Goal: Information Seeking & Learning: Check status

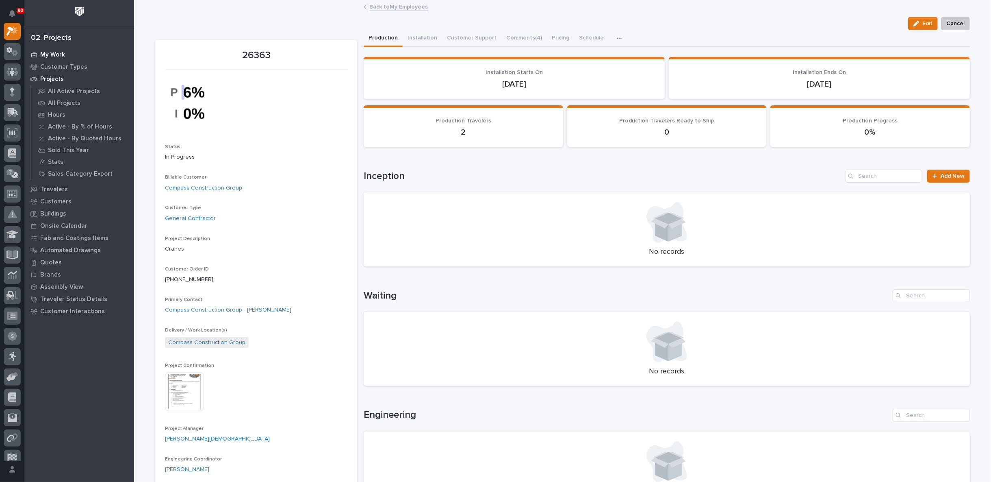
click at [57, 56] on p "My Work" at bounding box center [52, 54] width 25 height 7
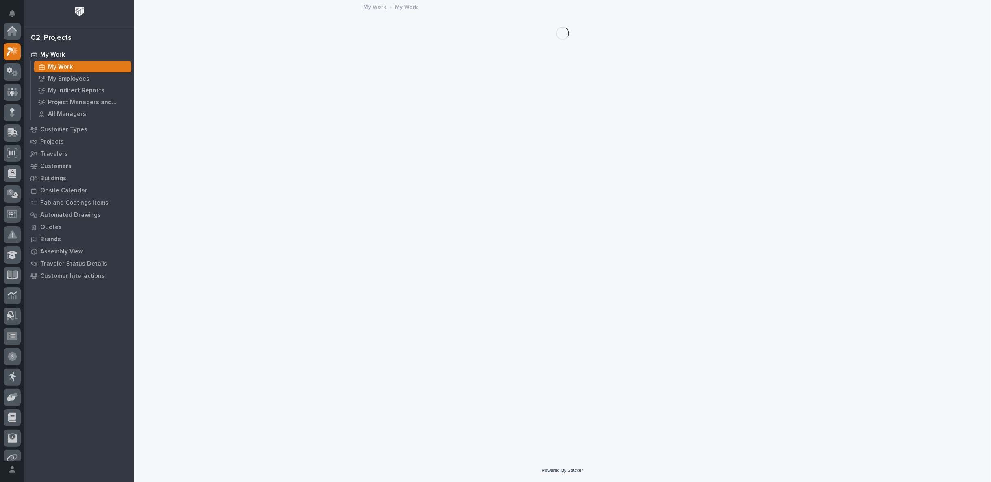
scroll to position [20, 0]
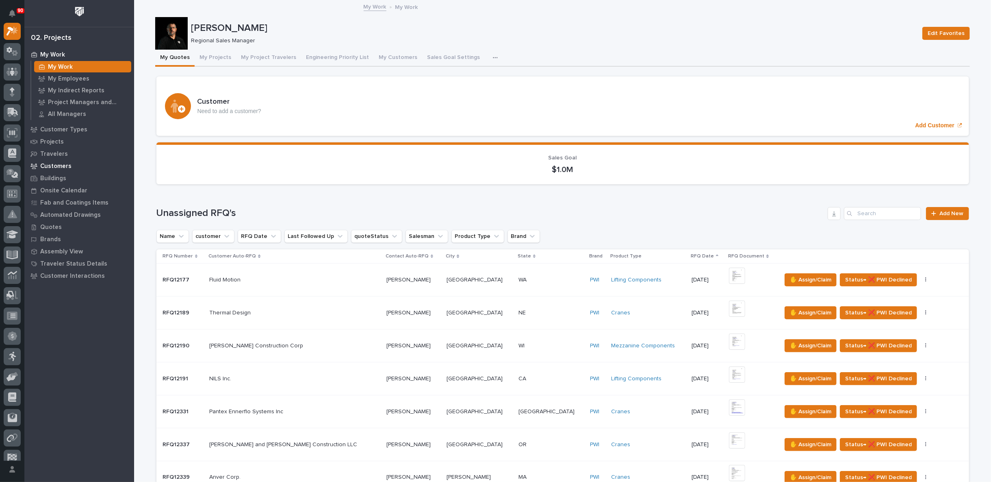
click at [63, 164] on p "Customers" at bounding box center [55, 166] width 31 height 7
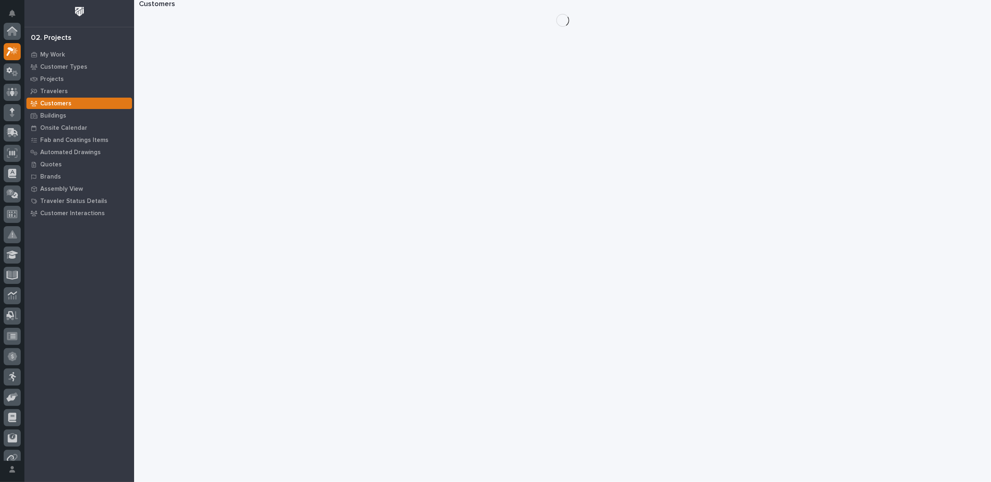
scroll to position [20, 0]
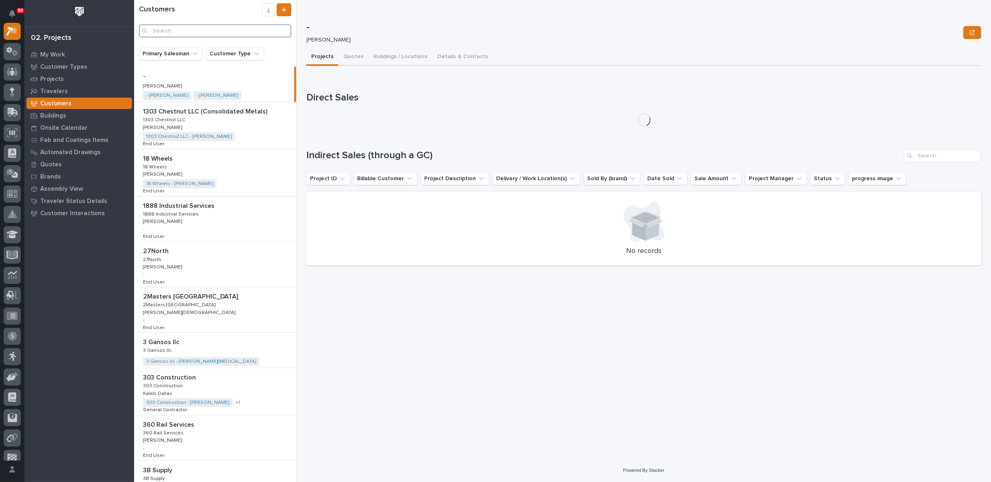
click at [172, 30] on input "Search" at bounding box center [215, 30] width 152 height 13
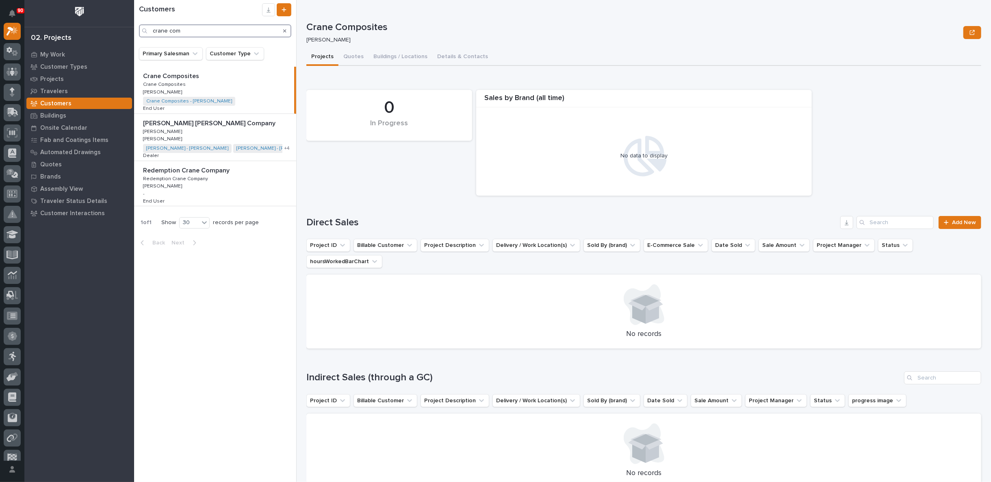
type input "crane com"
click at [186, 79] on p "Crane Composites" at bounding box center [172, 75] width 58 height 9
click at [349, 58] on button "Quotes" at bounding box center [354, 57] width 30 height 17
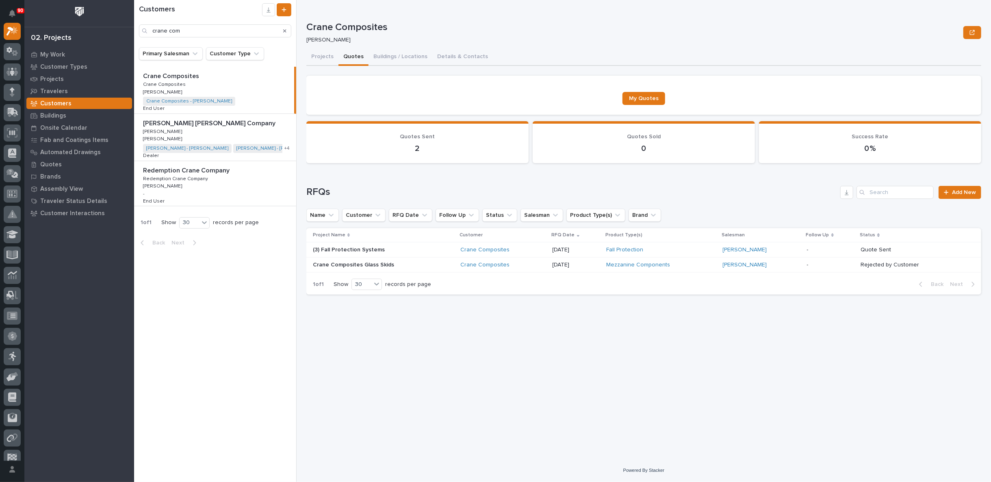
click at [531, 249] on div "Crane Composites" at bounding box center [504, 249] width 86 height 7
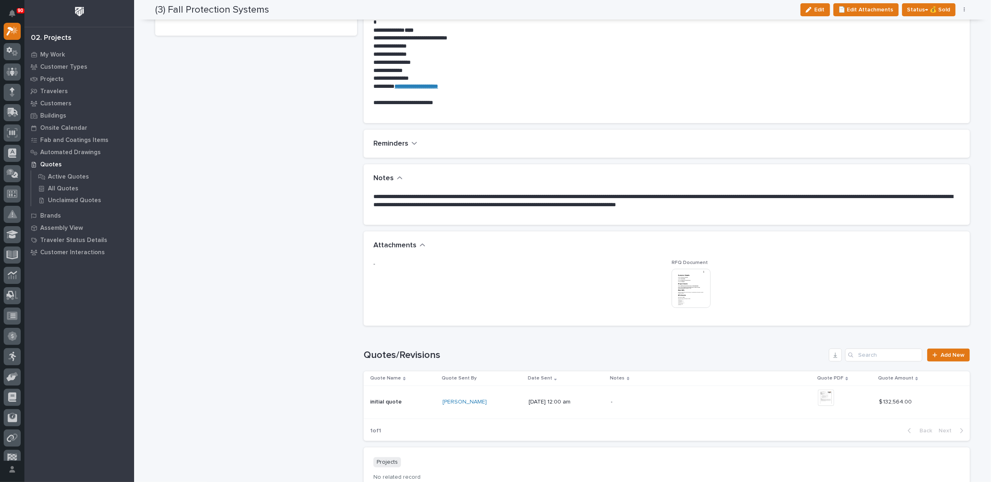
scroll to position [406, 0]
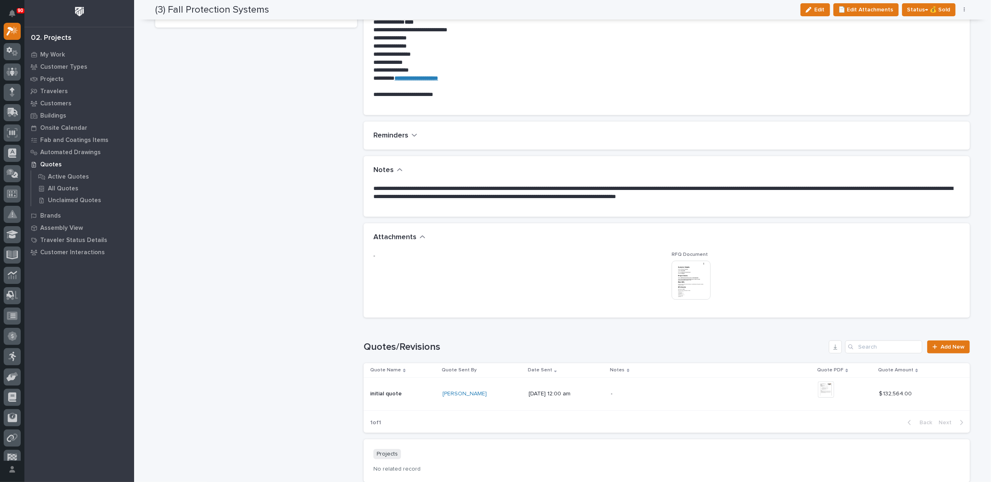
click at [731, 395] on p "-" at bounding box center [682, 393] width 142 height 7
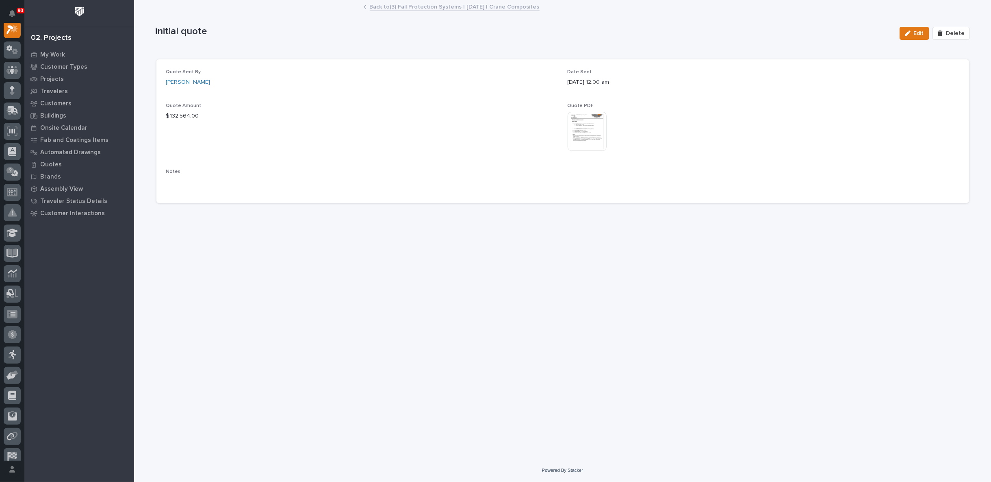
scroll to position [20, 0]
click at [595, 129] on img at bounding box center [587, 131] width 39 height 39
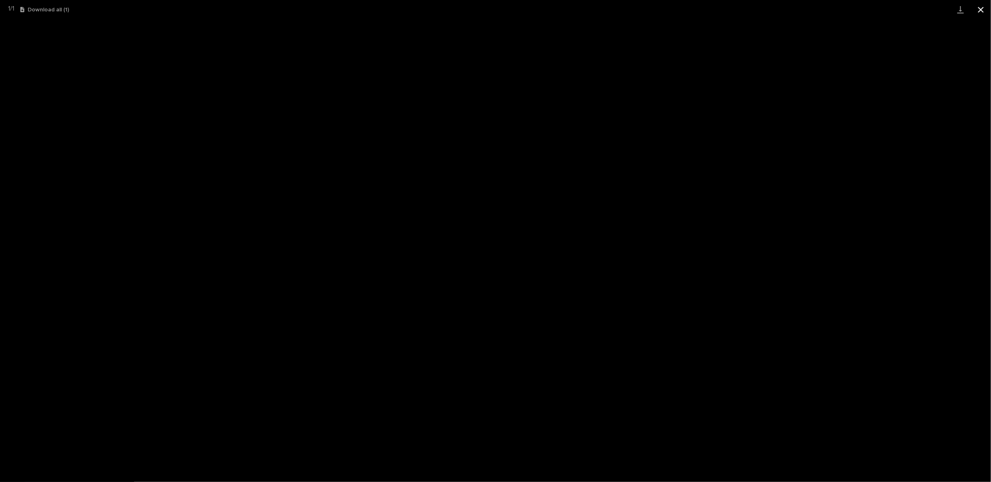
click at [984, 8] on button "Close gallery" at bounding box center [981, 9] width 20 height 19
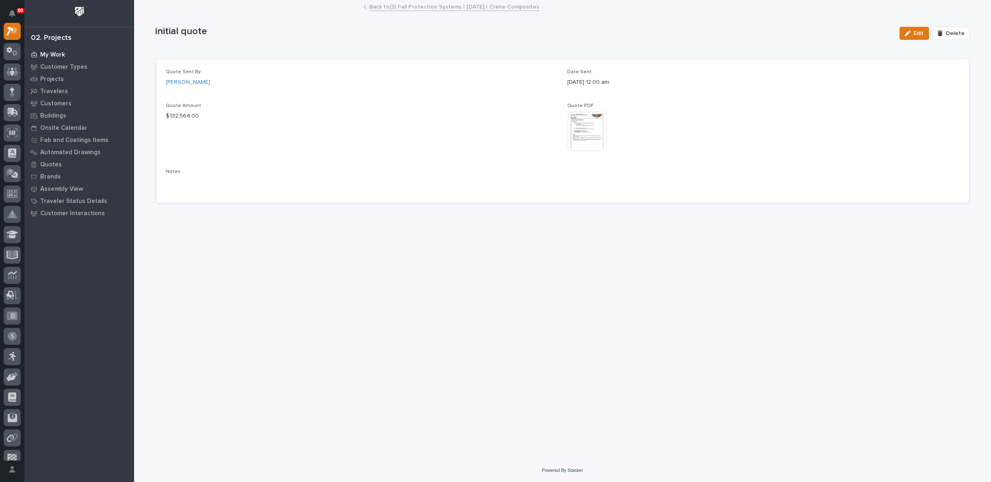
click at [53, 52] on p "My Work" at bounding box center [52, 54] width 25 height 7
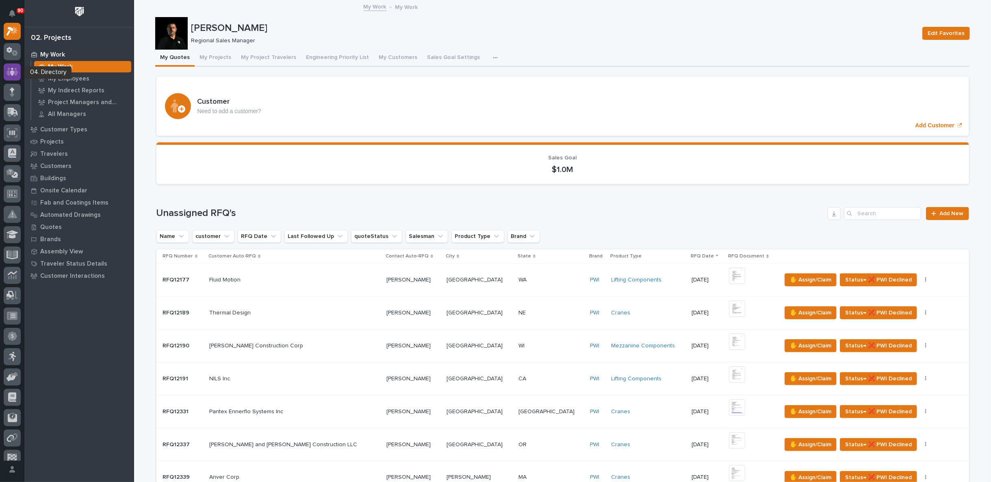
click at [12, 70] on icon at bounding box center [13, 71] width 12 height 9
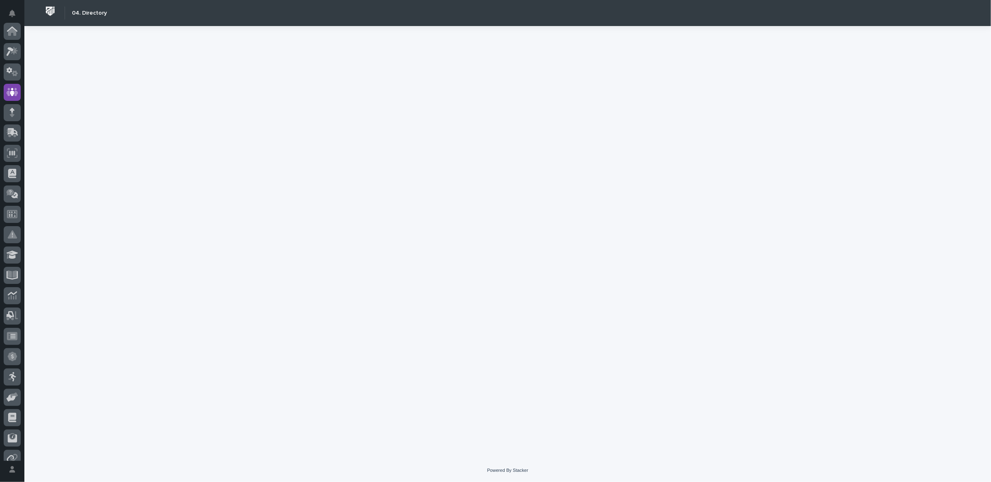
scroll to position [61, 0]
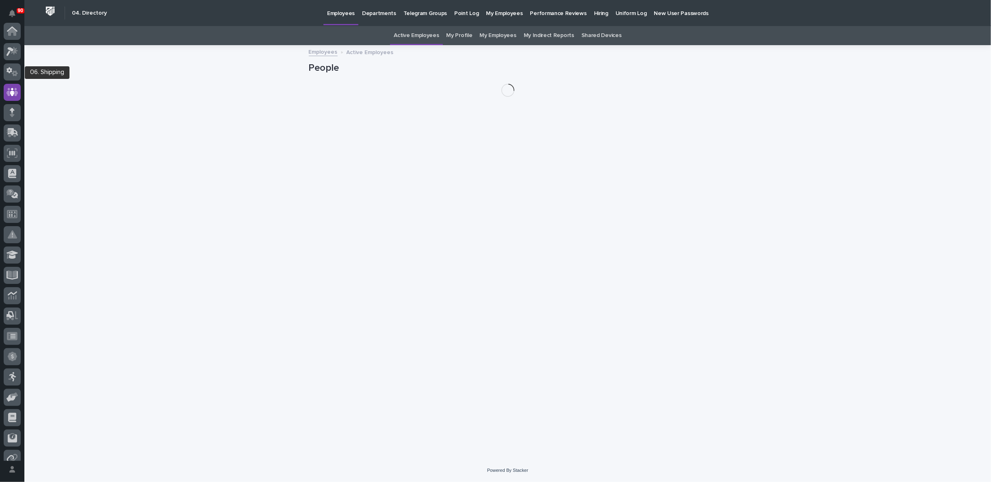
scroll to position [61, 0]
click at [594, 13] on p "Hiring" at bounding box center [601, 8] width 14 height 17
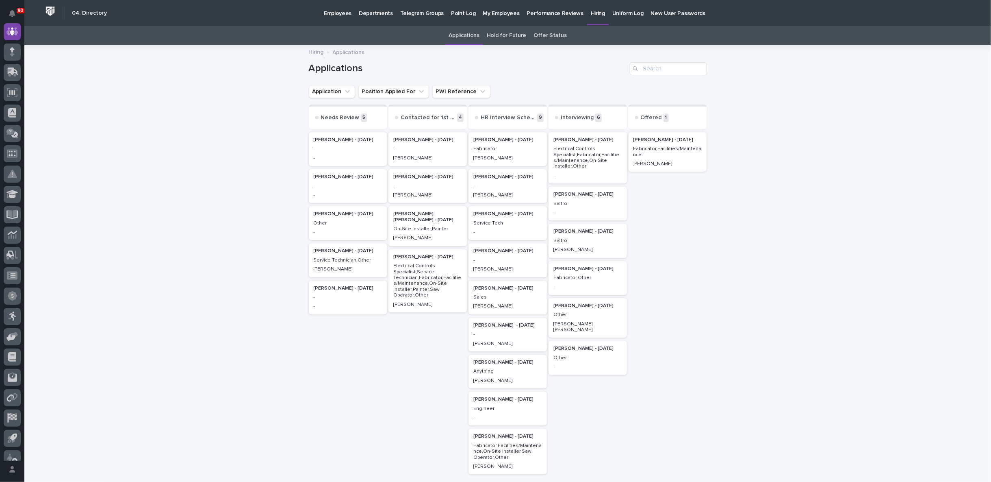
click at [336, 190] on div "[PERSON_NAME] - [DATE] - -" at bounding box center [348, 186] width 78 height 34
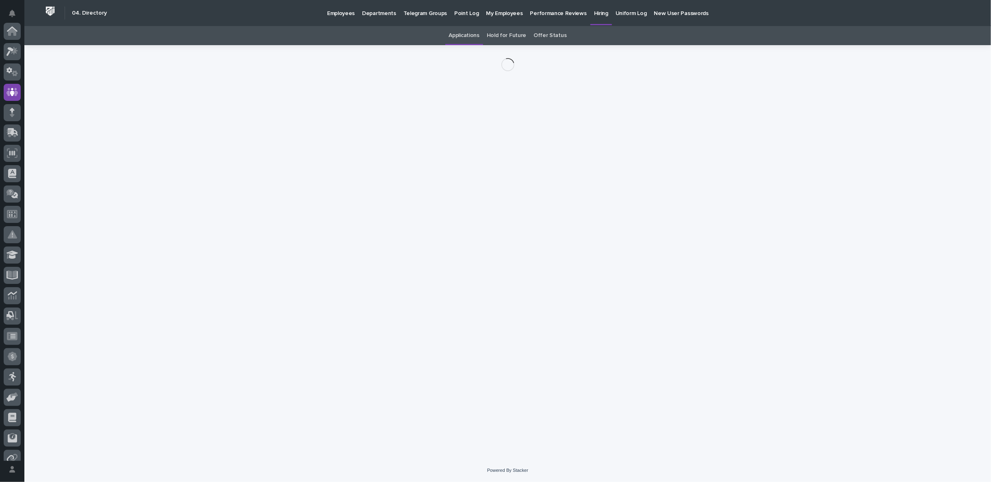
scroll to position [61, 0]
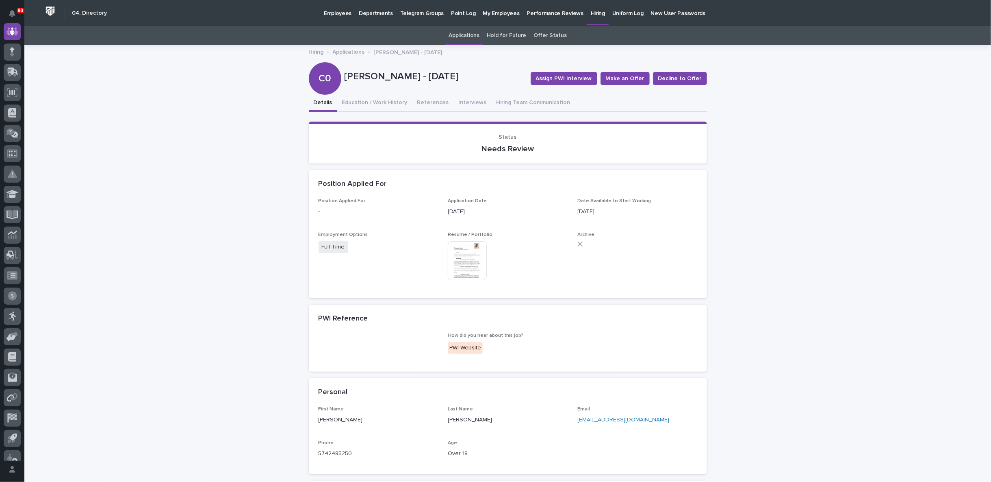
click at [457, 257] on img at bounding box center [467, 260] width 39 height 39
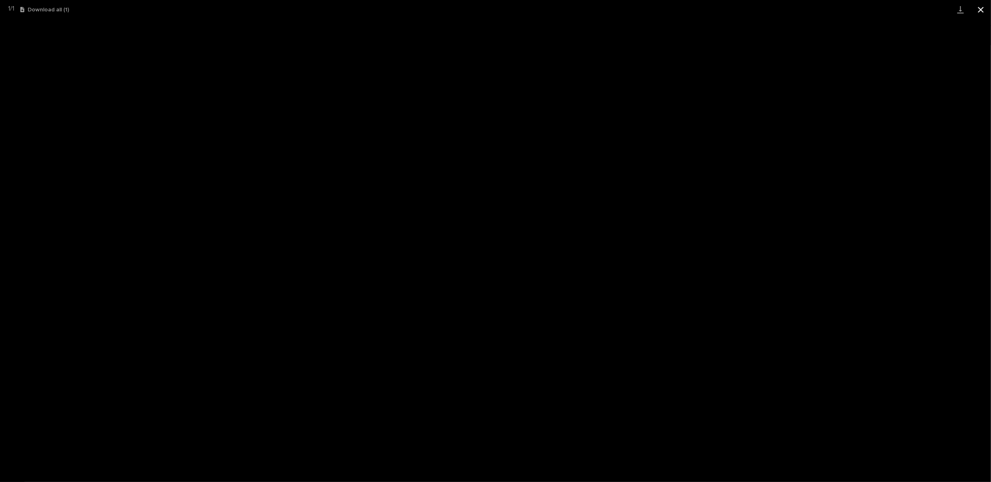
click at [978, 11] on button "Close gallery" at bounding box center [981, 9] width 20 height 19
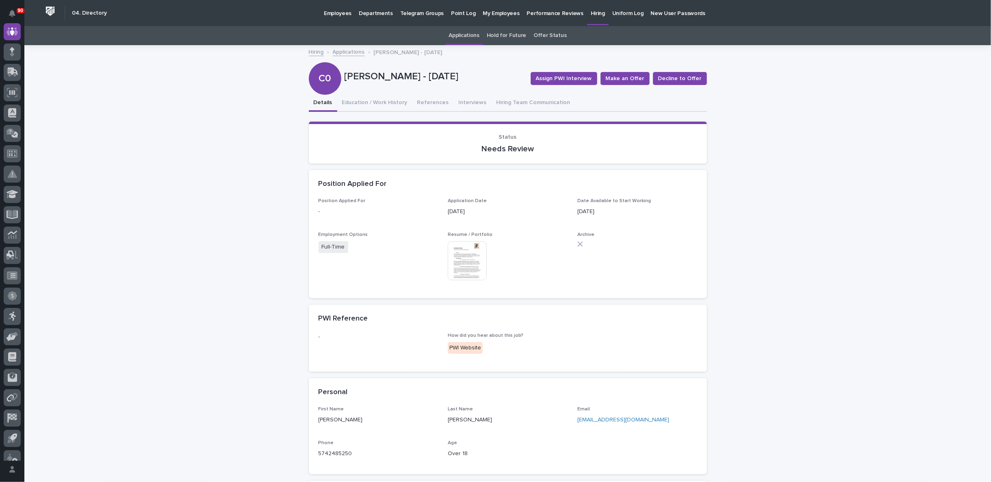
click at [312, 52] on link "Hiring" at bounding box center [316, 51] width 15 height 9
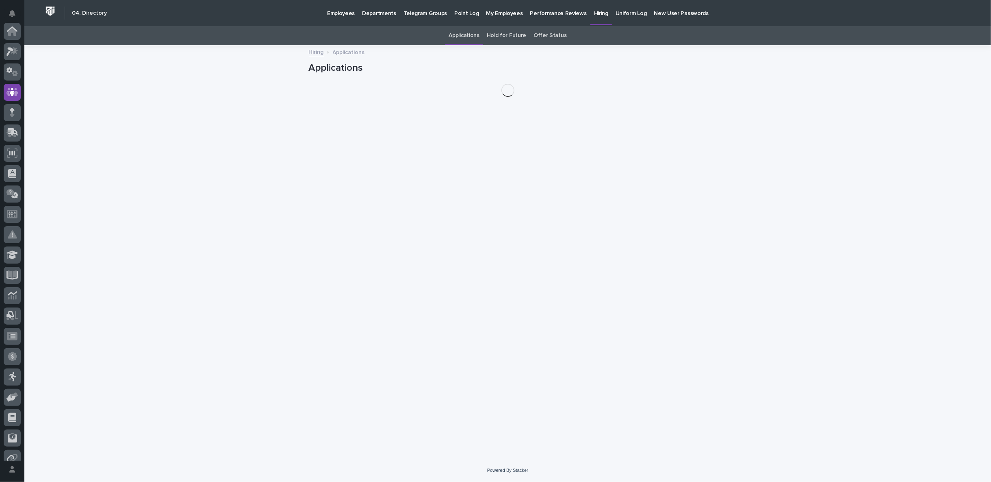
scroll to position [61, 0]
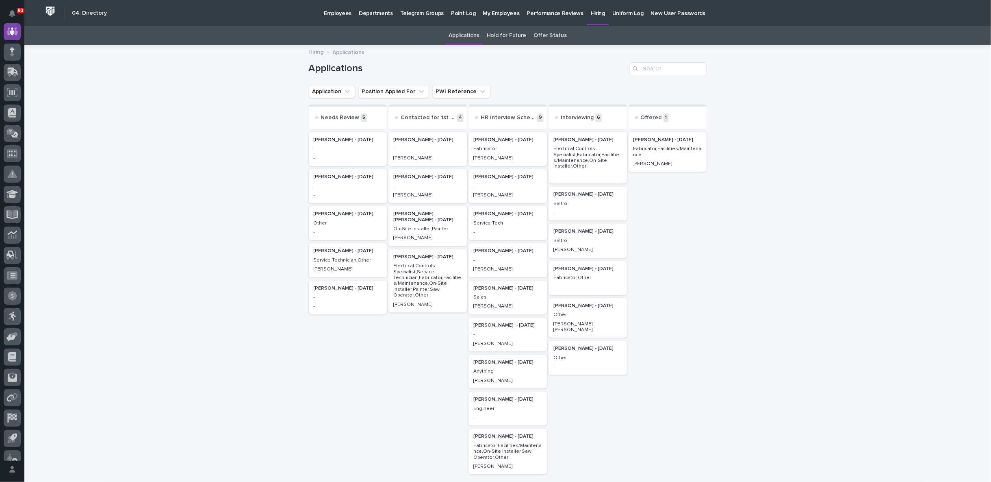
click at [348, 146] on p "-" at bounding box center [348, 149] width 69 height 6
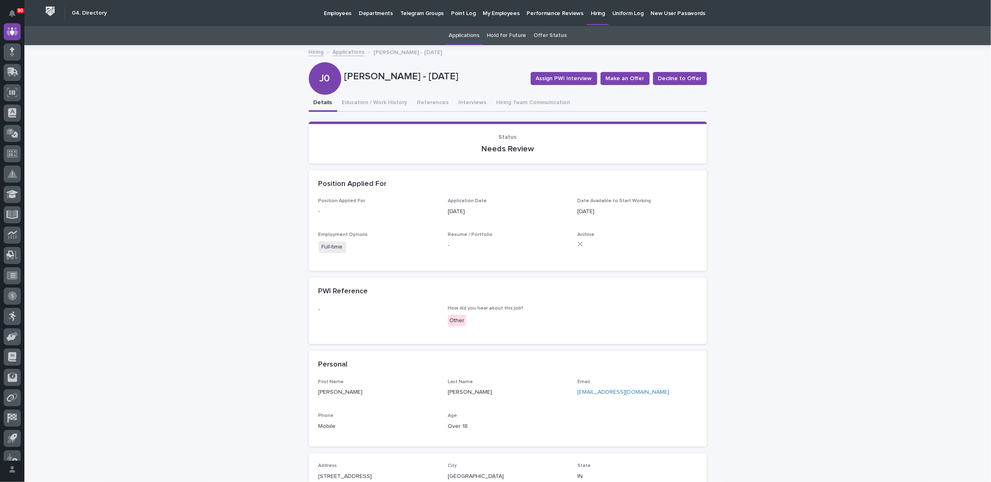
click at [314, 52] on link "Hiring" at bounding box center [316, 51] width 15 height 9
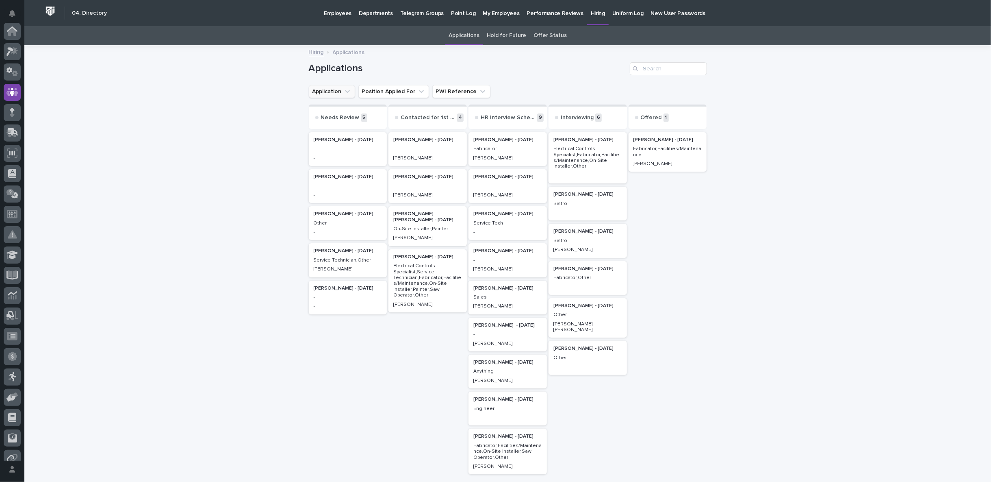
scroll to position [61, 0]
click at [343, 219] on div "Other" at bounding box center [348, 222] width 69 height 7
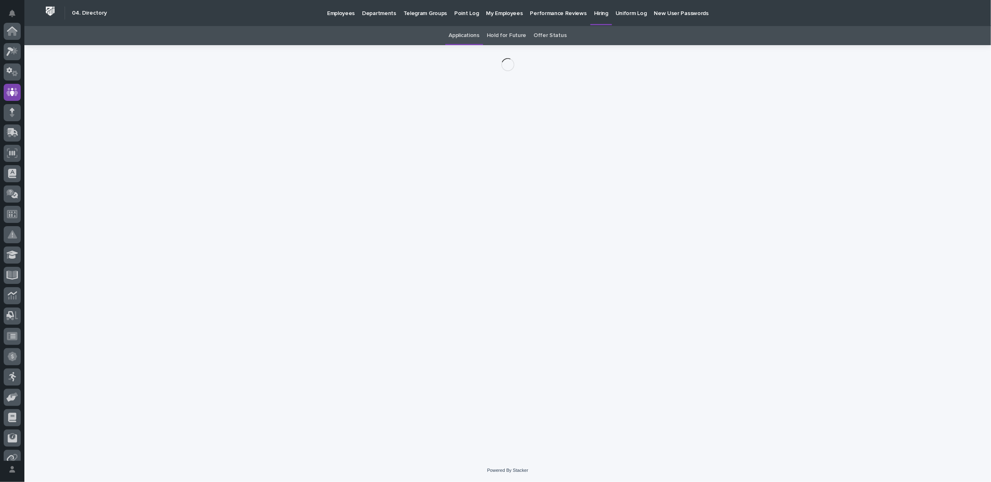
scroll to position [61, 0]
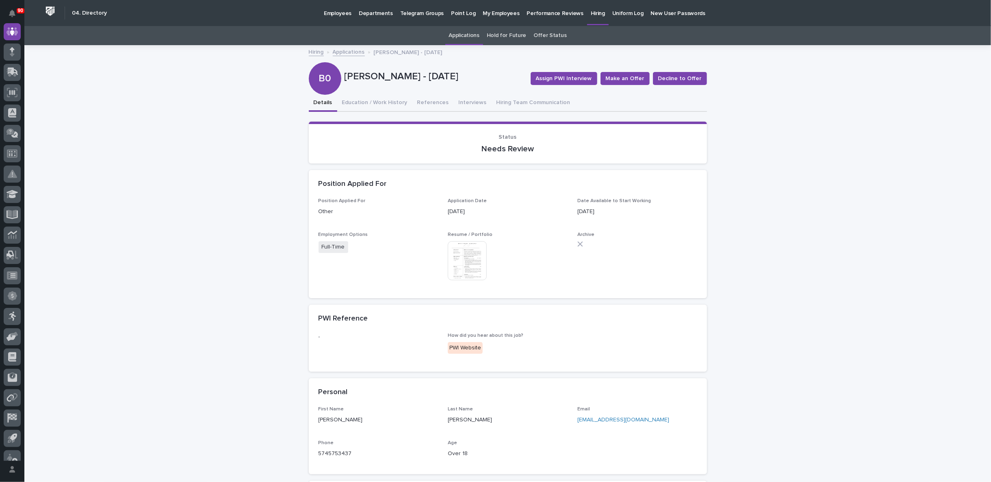
click at [474, 259] on img at bounding box center [467, 260] width 39 height 39
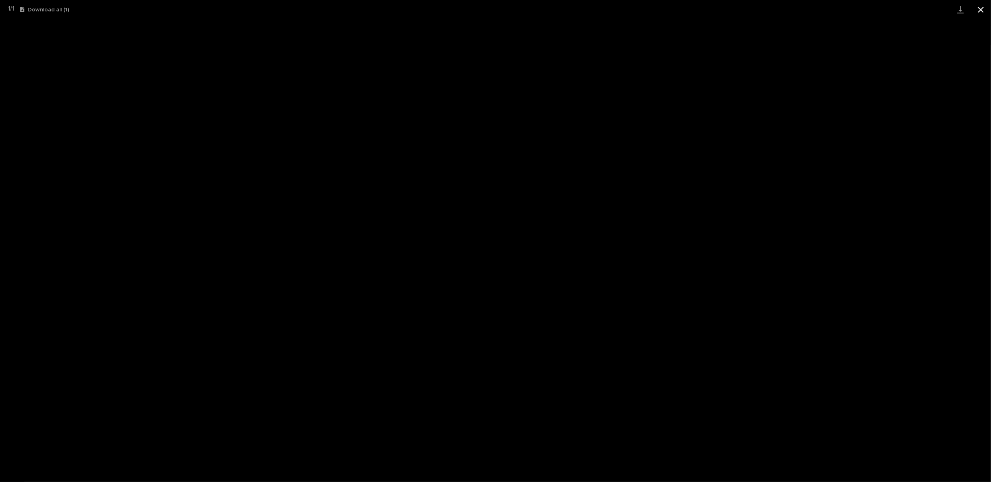
click at [982, 10] on button "Close gallery" at bounding box center [981, 9] width 20 height 19
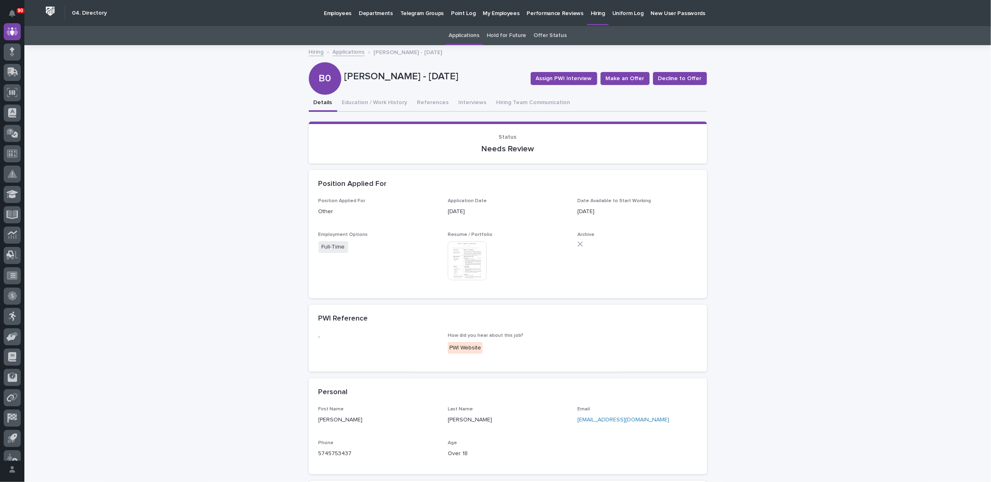
click at [315, 50] on link "Hiring" at bounding box center [316, 51] width 15 height 9
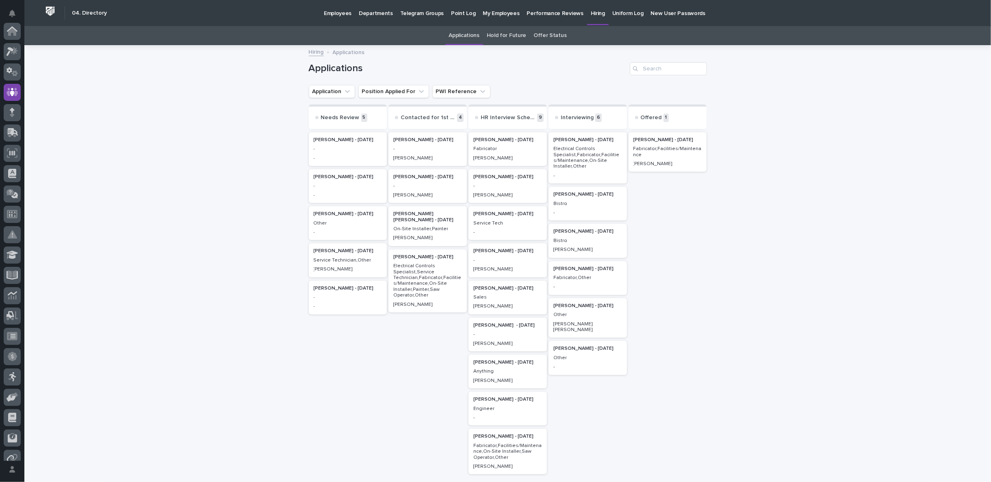
scroll to position [61, 0]
click at [425, 146] on div "-" at bounding box center [427, 147] width 69 height 7
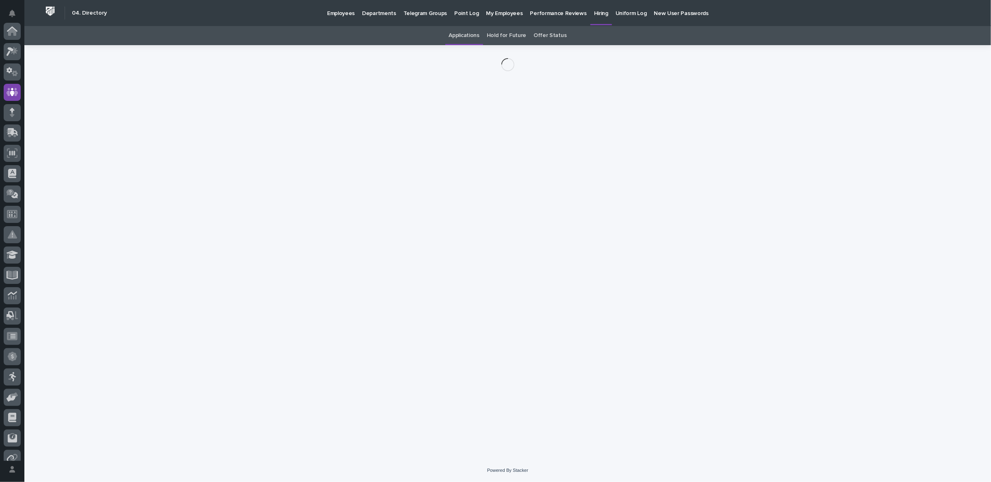
scroll to position [61, 0]
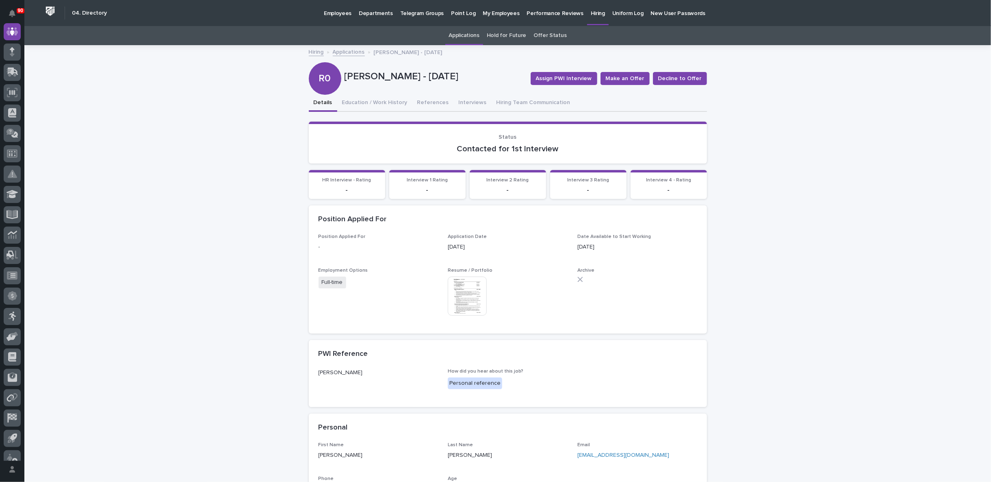
click at [460, 291] on img at bounding box center [467, 295] width 39 height 39
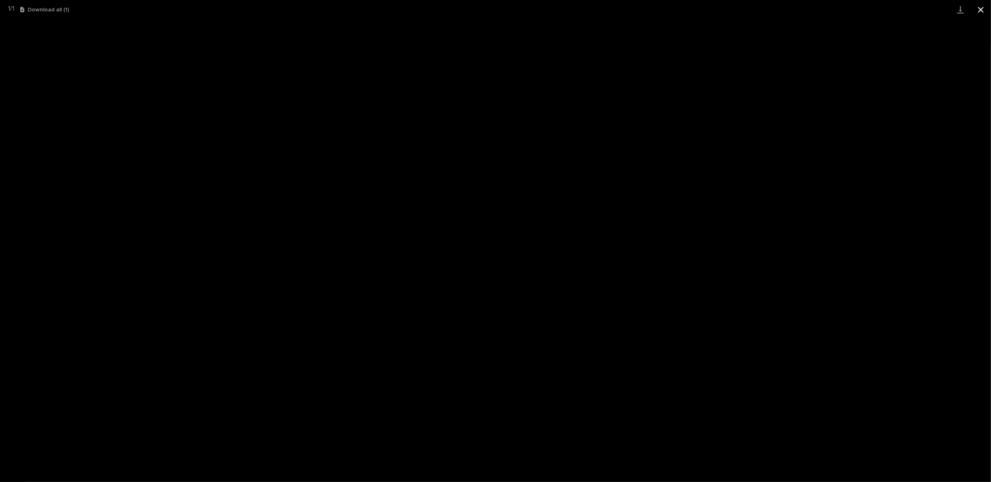
click at [985, 9] on button "Close gallery" at bounding box center [981, 9] width 20 height 19
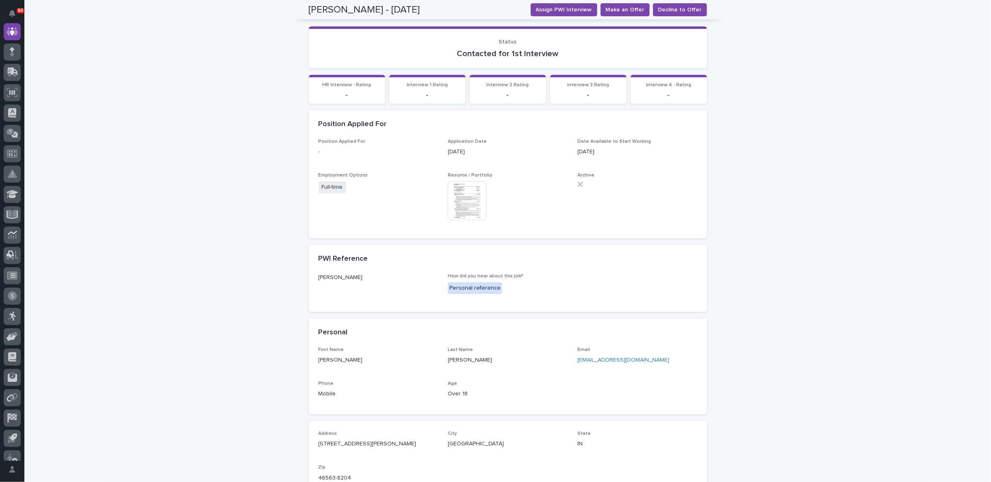
scroll to position [0, 0]
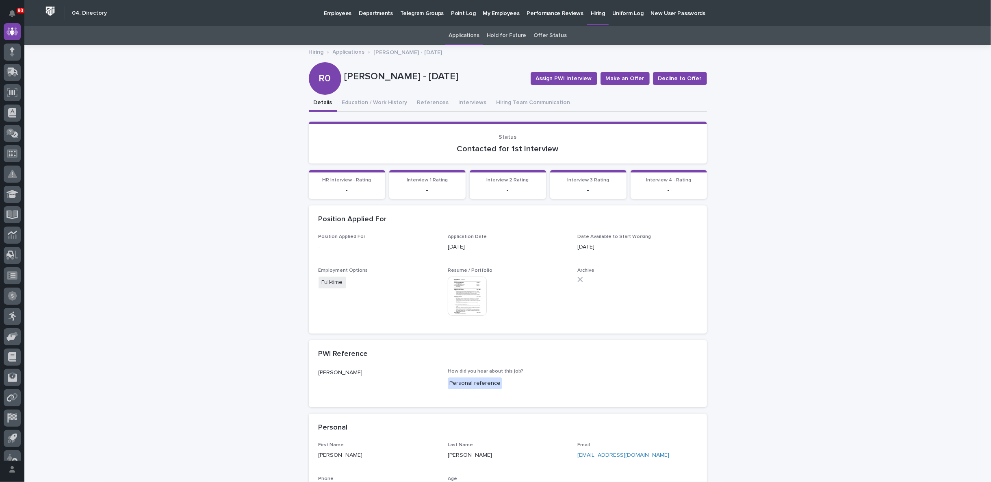
click at [313, 52] on link "Hiring" at bounding box center [316, 51] width 15 height 9
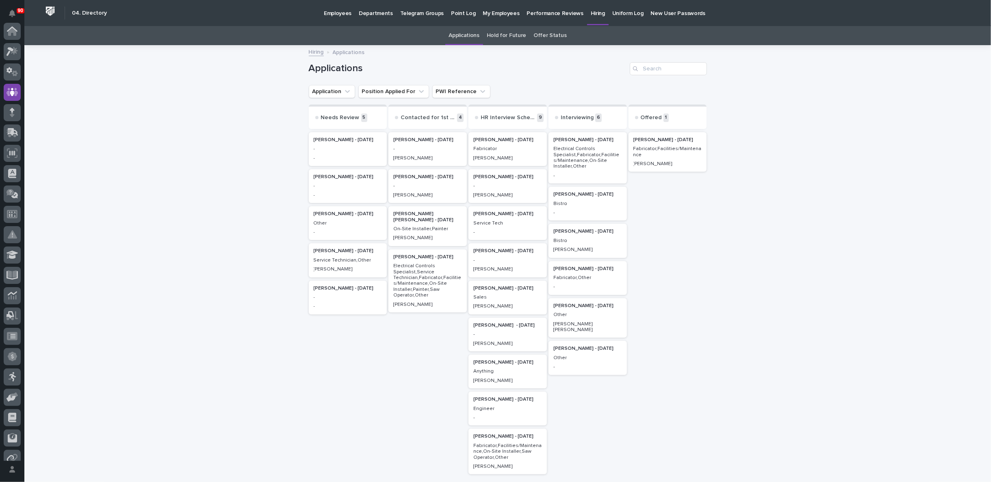
scroll to position [61, 0]
click at [337, 297] on p "-" at bounding box center [348, 297] width 69 height 6
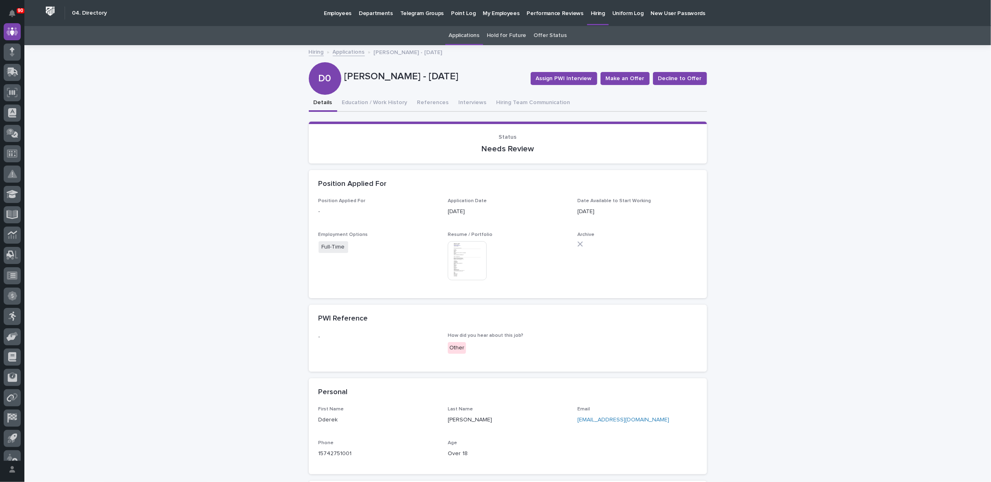
click at [460, 256] on img at bounding box center [467, 260] width 39 height 39
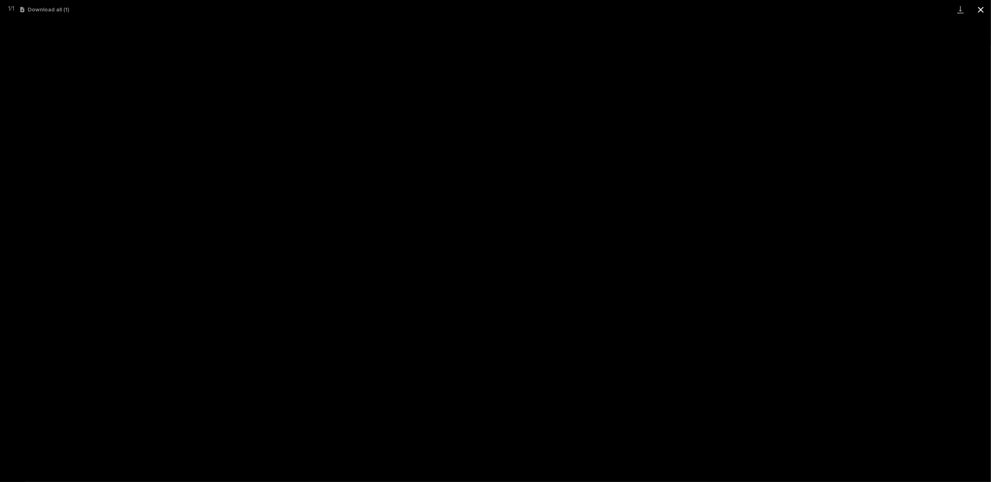
click at [983, 7] on button "Close gallery" at bounding box center [981, 9] width 20 height 19
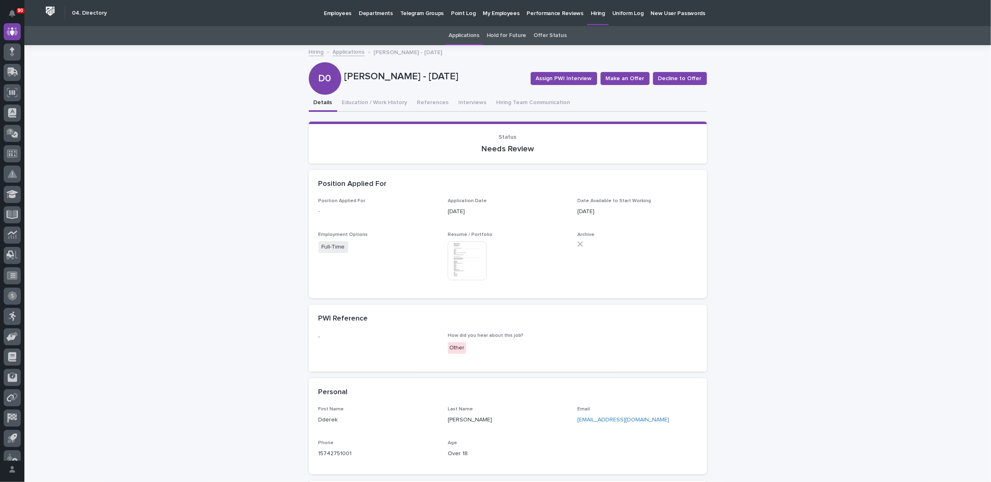
click at [311, 50] on link "Hiring" at bounding box center [316, 51] width 15 height 9
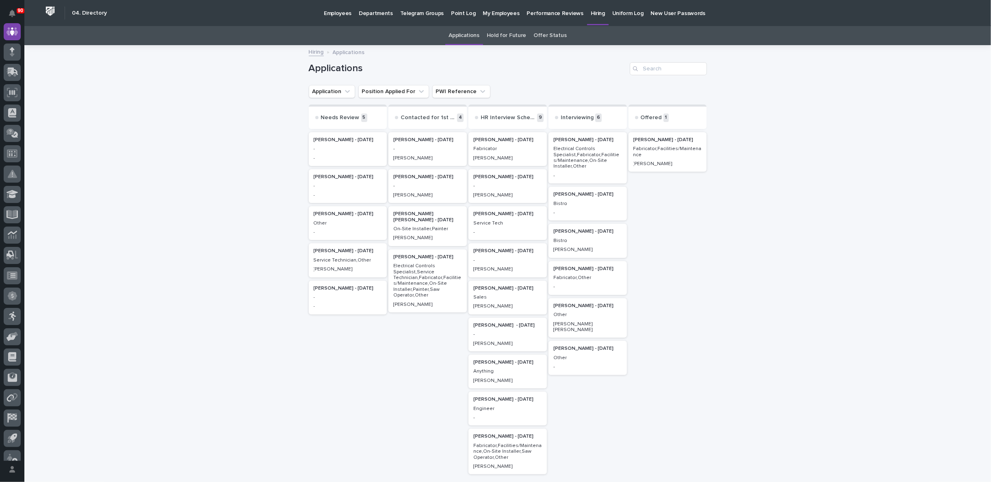
scroll to position [45, 0]
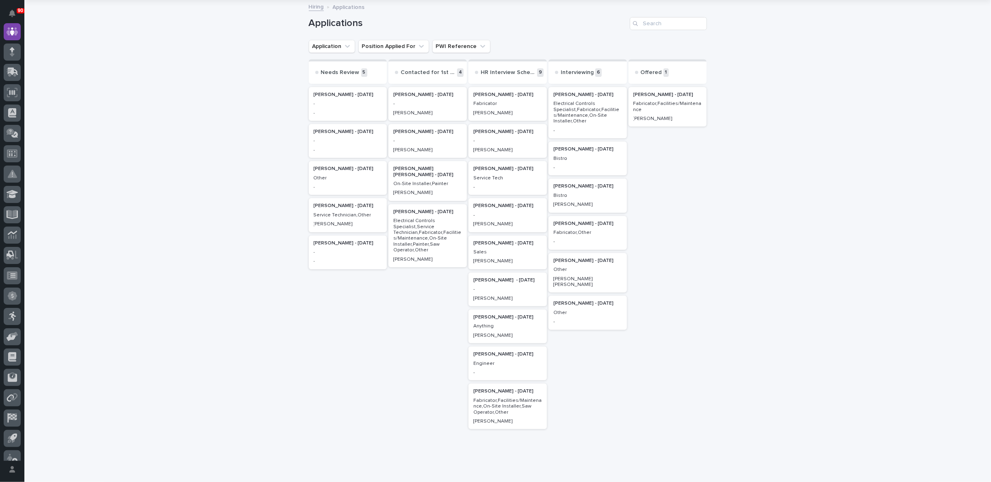
click at [506, 324] on p "Anything" at bounding box center [508, 326] width 69 height 6
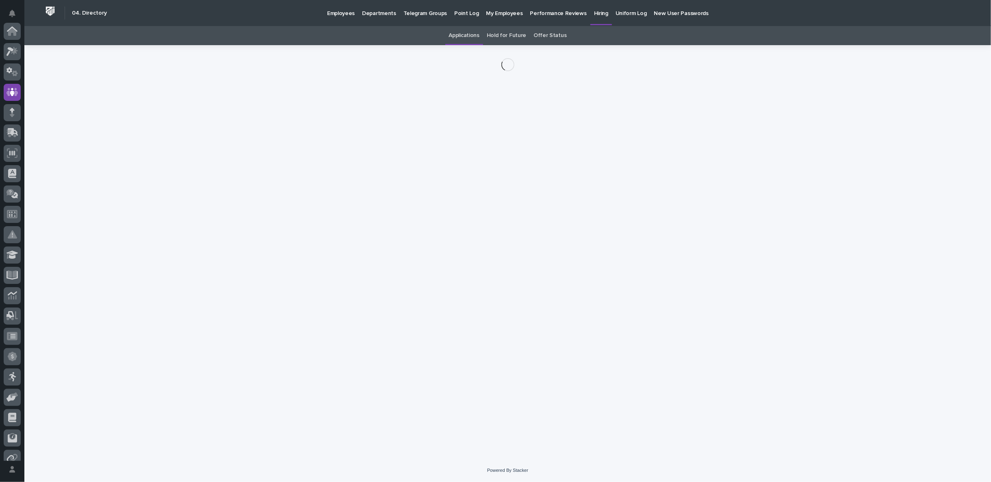
scroll to position [61, 0]
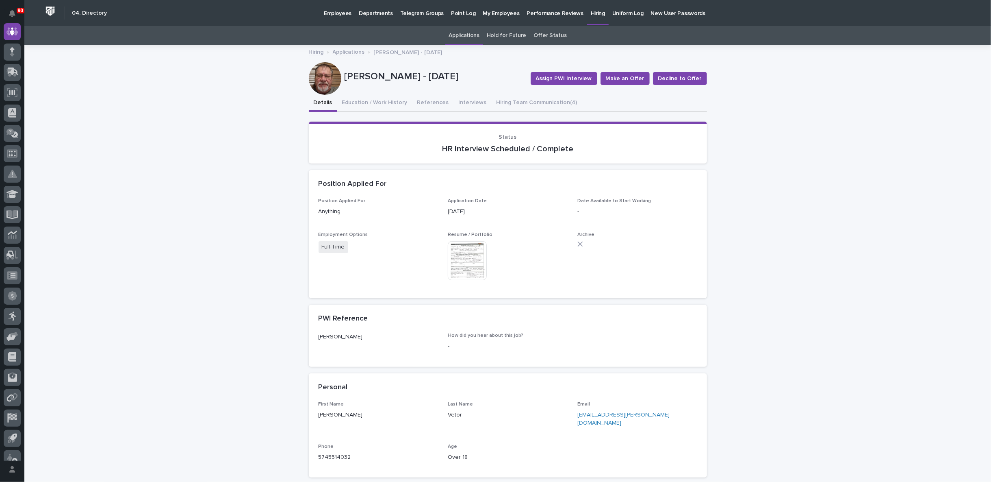
click at [464, 255] on img at bounding box center [467, 260] width 39 height 39
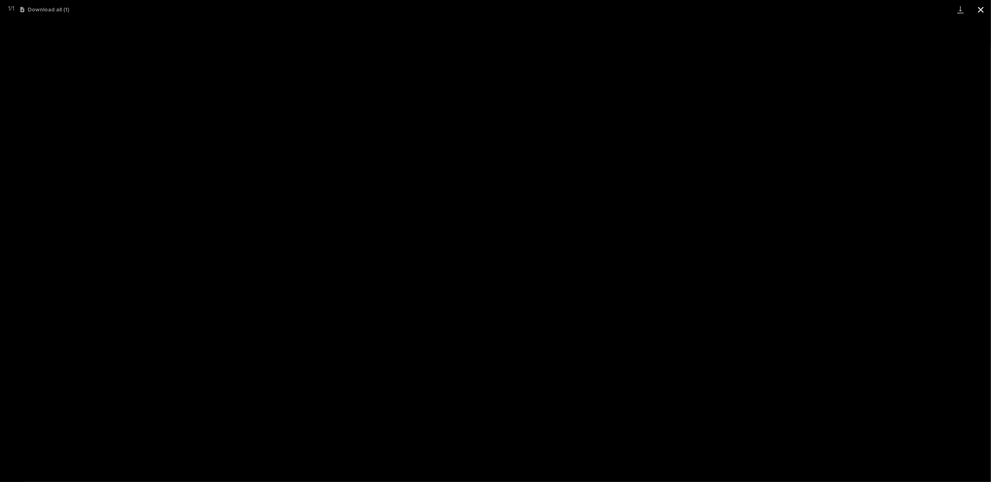
click at [984, 8] on button "Close gallery" at bounding box center [981, 9] width 20 height 19
